Goal: Transaction & Acquisition: Purchase product/service

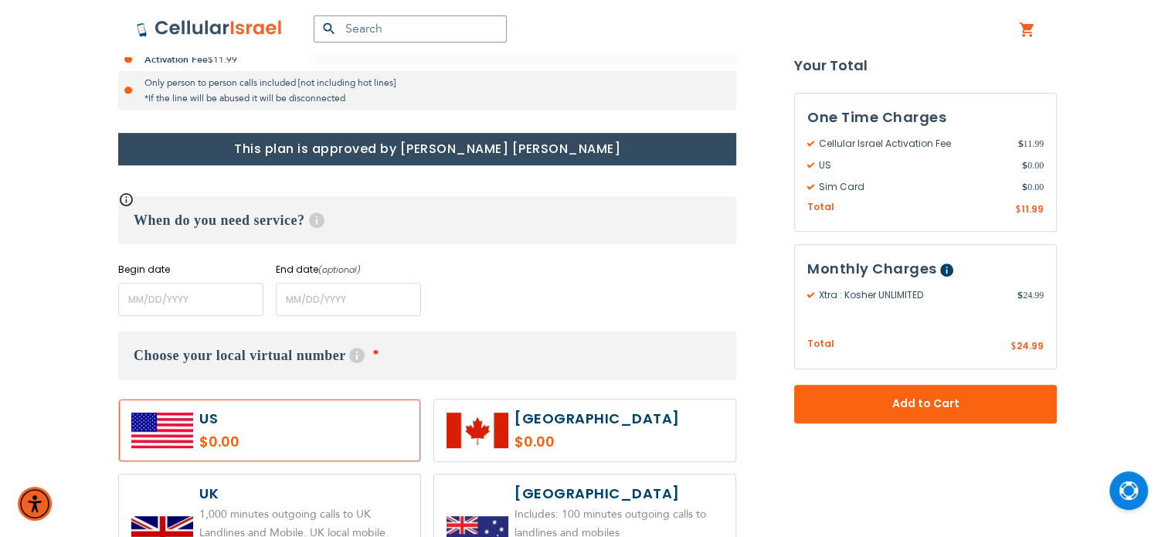
scroll to position [565, 0]
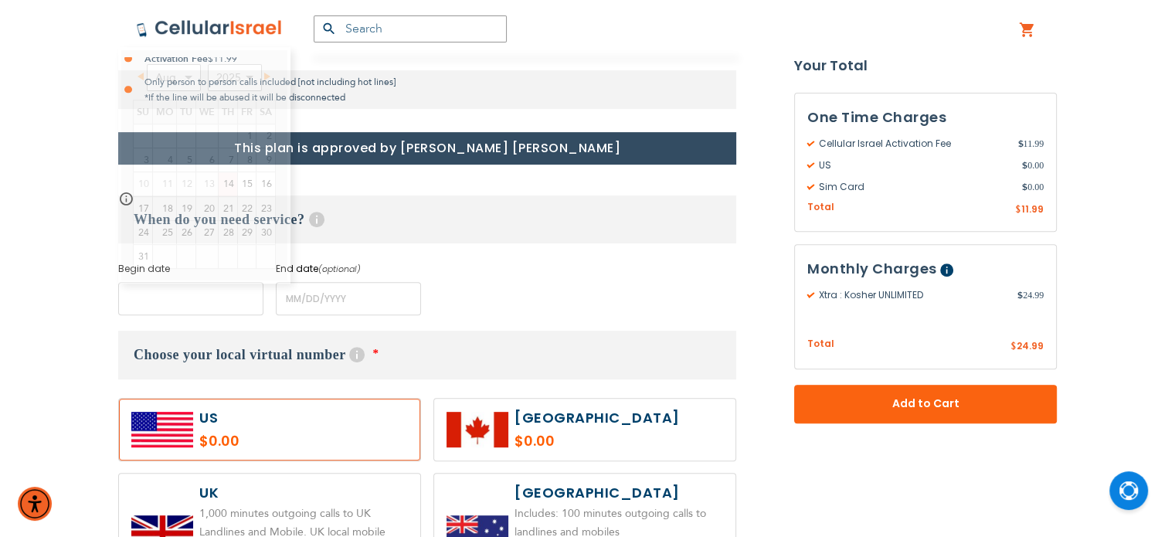
click at [130, 310] on input "name" at bounding box center [190, 298] width 145 height 33
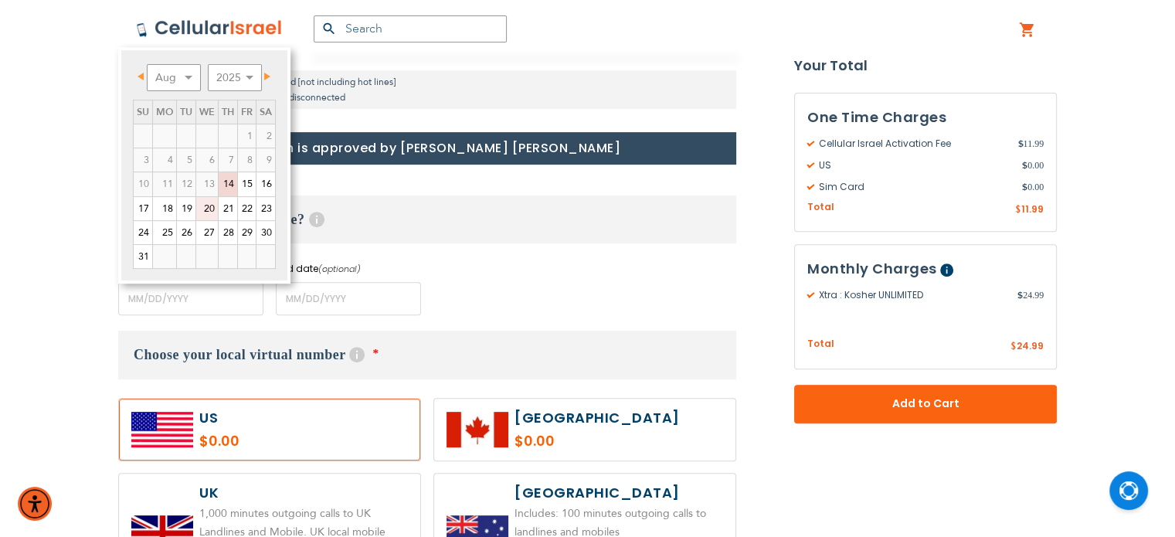
click at [209, 206] on link "20" at bounding box center [207, 208] width 22 height 23
type input "[DATE]"
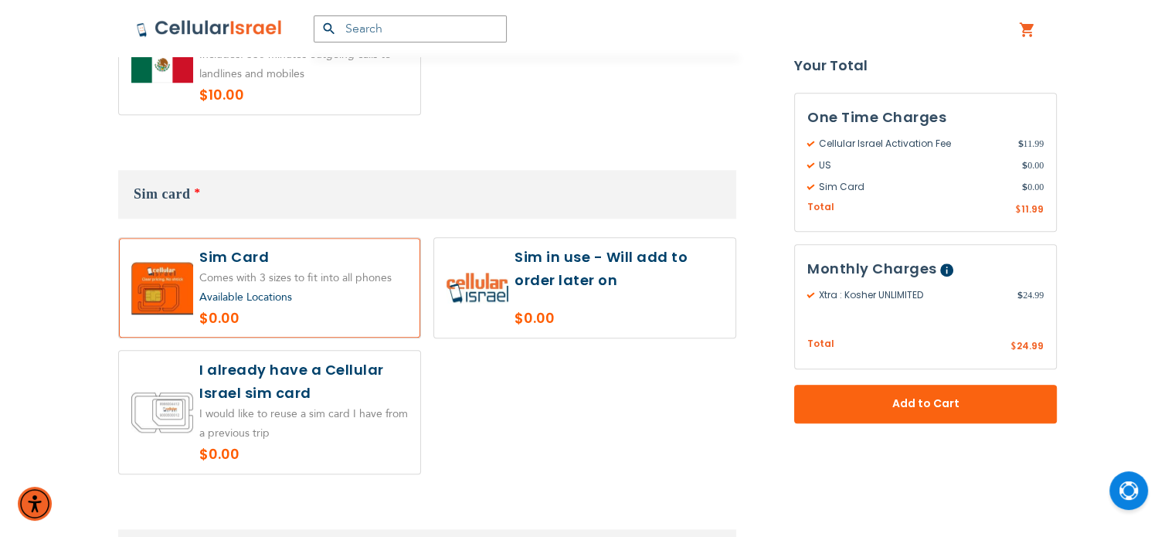
scroll to position [1425, 0]
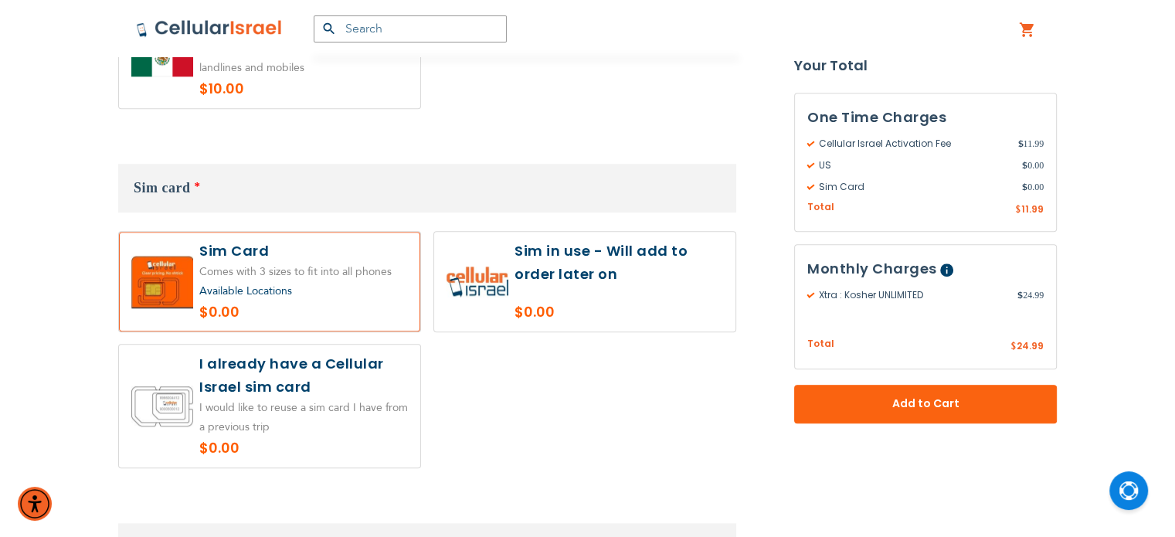
click at [308, 379] on label at bounding box center [269, 406] width 301 height 123
radio input "true"
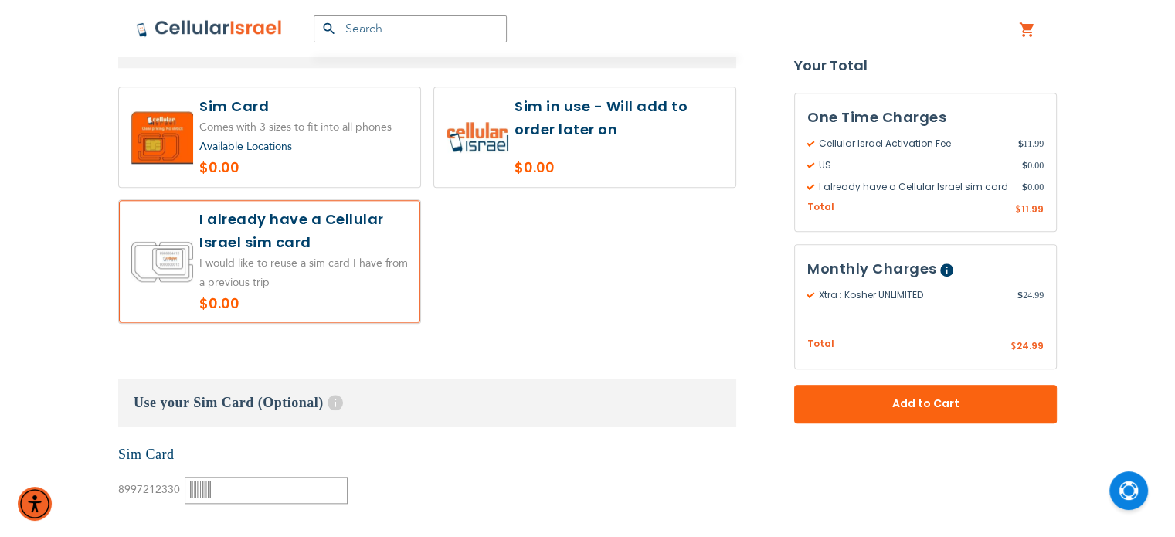
scroll to position [1592, 0]
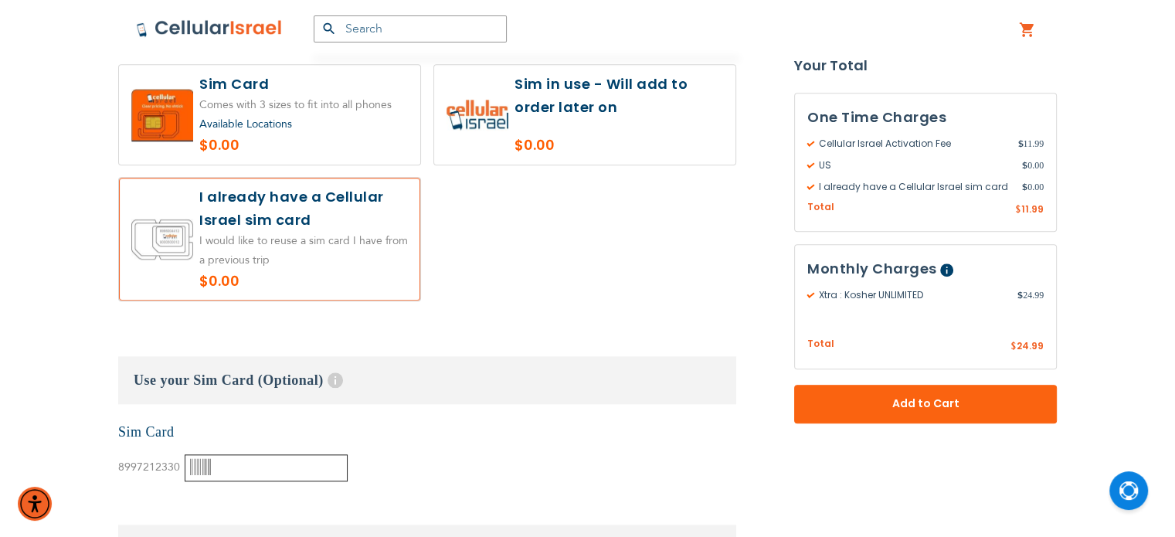
click at [276, 454] on input "text" at bounding box center [266, 467] width 163 height 27
paste input "89972123300003628831"
type input "89972123300003628831"
click at [450, 454] on div "None Sim Card 8997212330" at bounding box center [427, 452] width 618 height 59
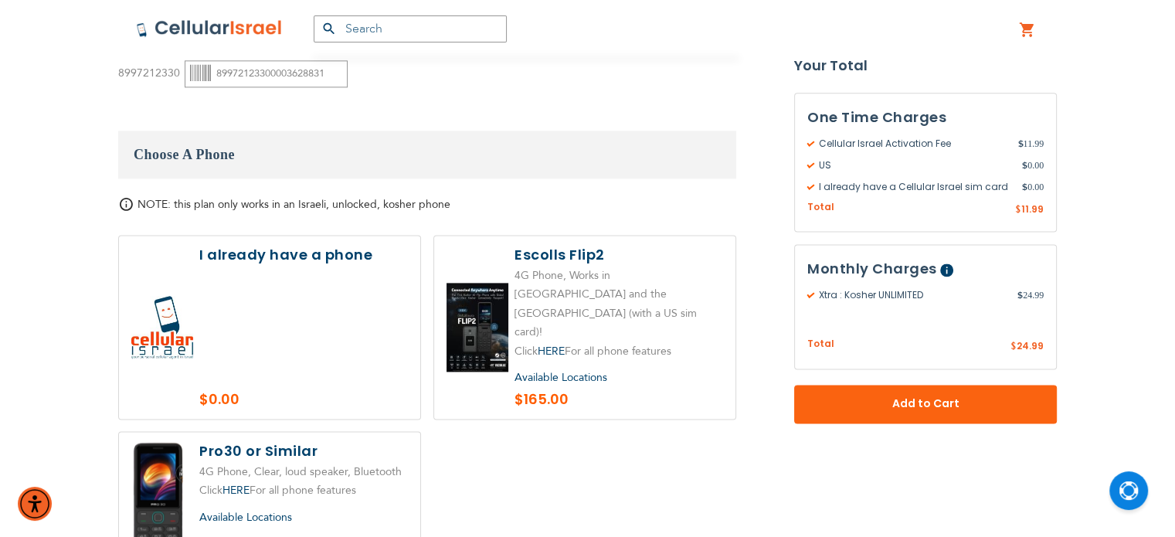
scroll to position [0, 0]
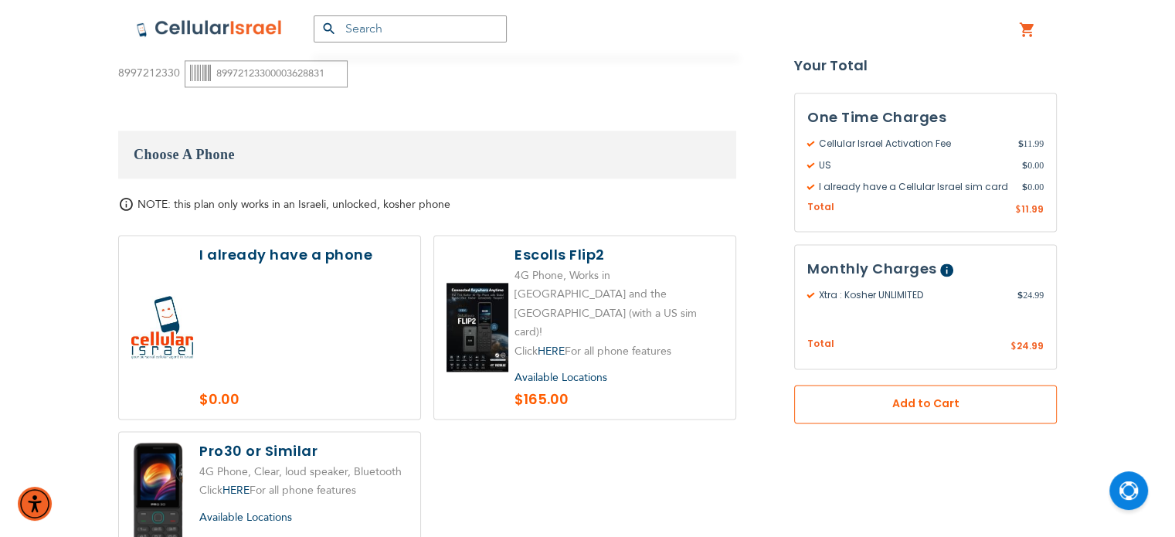
click at [860, 408] on span "Add to Cart" at bounding box center [925, 404] width 161 height 16
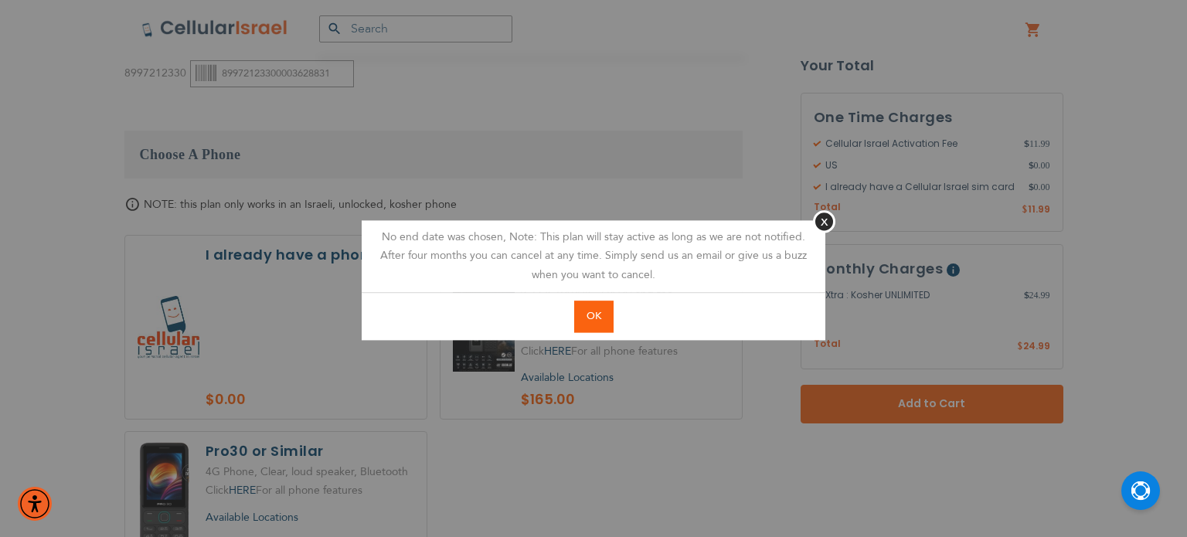
click at [604, 314] on button "OK" at bounding box center [593, 317] width 39 height 32
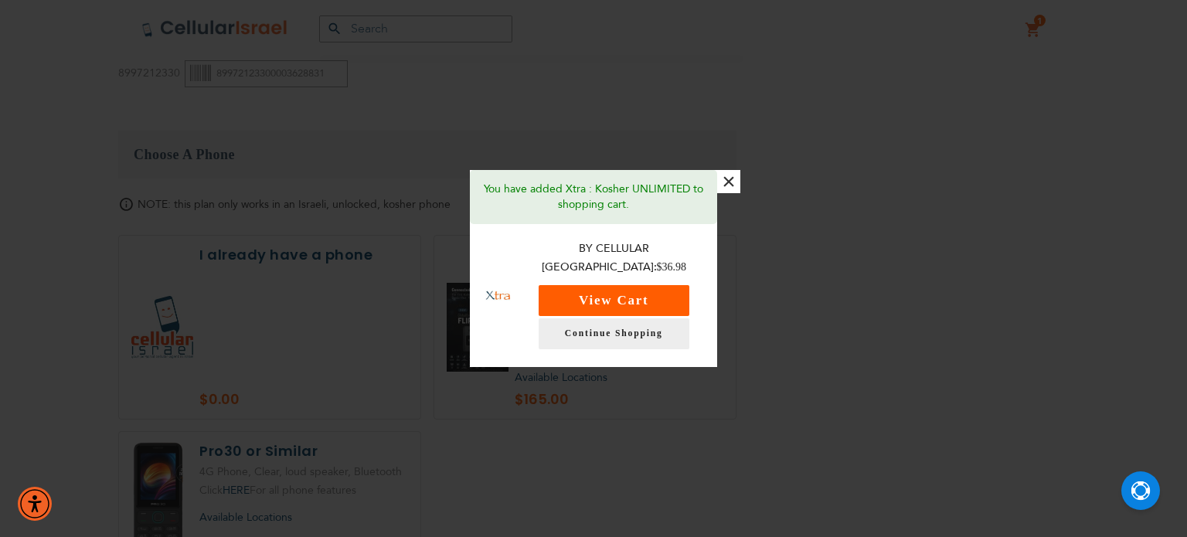
click at [621, 291] on button "View Cart" at bounding box center [614, 300] width 151 height 31
